Goal: Task Accomplishment & Management: Complete application form

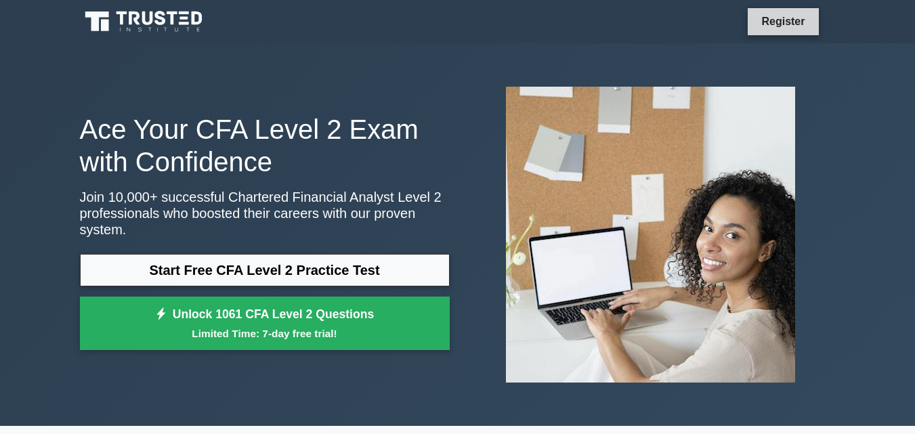
click at [793, 22] on link "Register" at bounding box center [783, 21] width 60 height 17
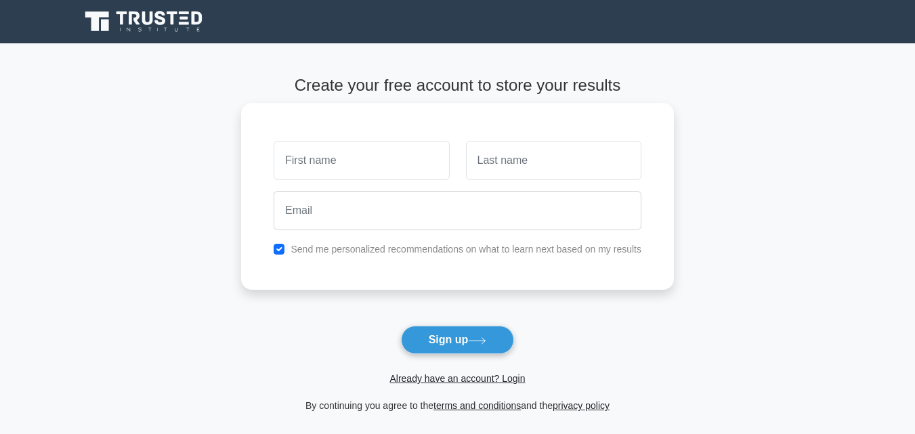
click at [431, 172] on input "text" at bounding box center [361, 160] width 175 height 39
type input "David"
click at [531, 162] on input "text" at bounding box center [553, 160] width 175 height 39
type input "Walker"
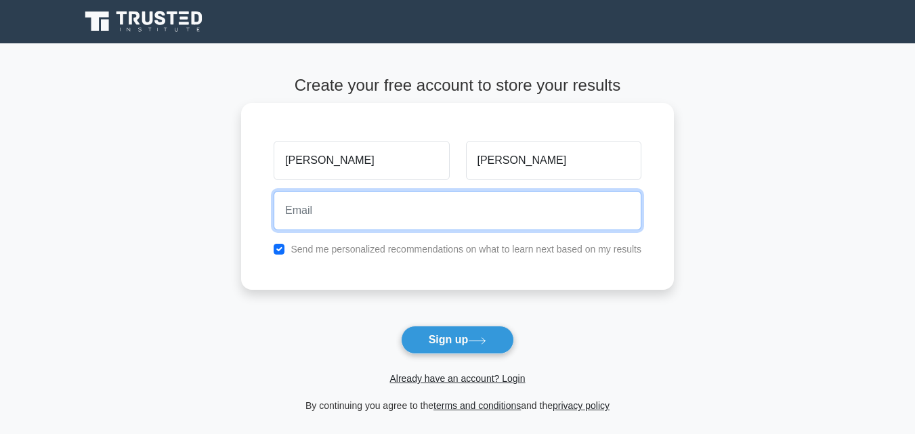
click at [498, 209] on input "email" at bounding box center [458, 210] width 368 height 39
type input "multip967@gmail.com"
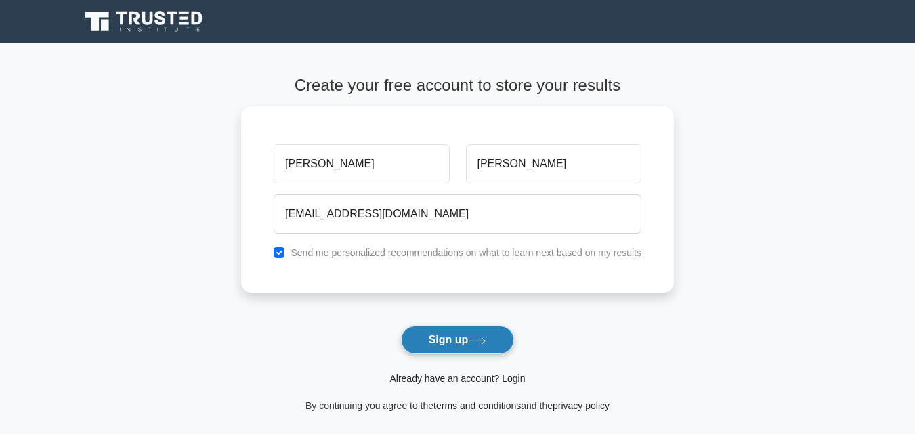
click at [450, 338] on button "Sign up" at bounding box center [458, 340] width 114 height 28
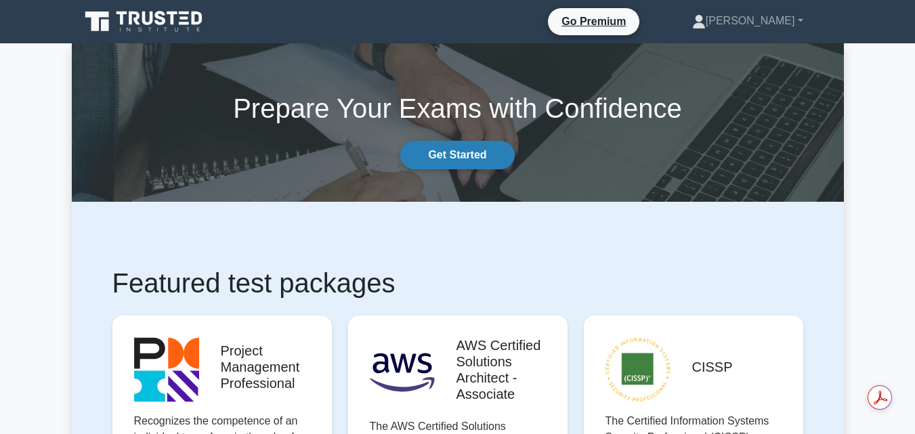
click at [491, 149] on link "Get Started" at bounding box center [457, 155] width 114 height 28
